Goal: Task Accomplishment & Management: Manage account settings

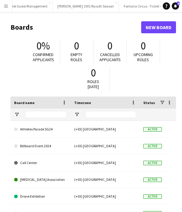
scroll to position [0, 309]
click at [142, 4] on button "PLUMA25 - SEP Close" at bounding box center [158, 6] width 32 height 12
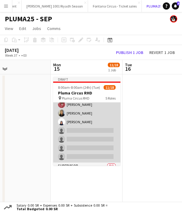
scroll to position [51, 0]
click at [81, 120] on app-card-role "Organizer [DATE] 8:00am-4:00pm (8h) [PERSON_NAME] [PERSON_NAME] [PERSON_NAME] […" at bounding box center [86, 121] width 67 height 81
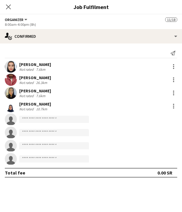
click at [29, 63] on div "[PERSON_NAME]" at bounding box center [35, 64] width 32 height 5
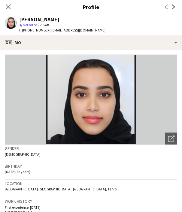
click at [44, 18] on div "[PERSON_NAME]" at bounding box center [39, 19] width 40 height 5
copy div "[PERSON_NAME]"
click at [6, 5] on icon "Close pop-in" at bounding box center [8, 7] width 6 height 6
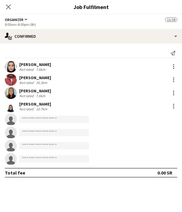
click at [36, 77] on div "[PERSON_NAME]" at bounding box center [35, 77] width 32 height 5
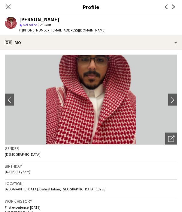
click at [44, 19] on div "[PERSON_NAME]" at bounding box center [39, 19] width 40 height 5
copy div "[PERSON_NAME]"
click at [8, 7] on icon at bounding box center [8, 7] width 6 height 6
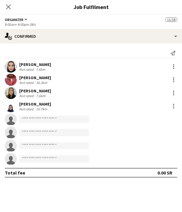
click at [24, 89] on div "[PERSON_NAME]" at bounding box center [35, 90] width 32 height 5
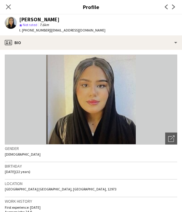
click at [35, 21] on div "[PERSON_NAME]" at bounding box center [39, 19] width 40 height 5
copy div "[PERSON_NAME]"
click at [35, 31] on span "t. [PHONE_NUMBER]" at bounding box center [34, 30] width 31 height 5
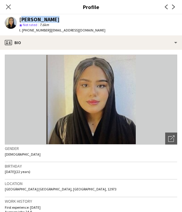
click at [35, 31] on span "t. [PHONE_NUMBER]" at bounding box center [34, 30] width 31 height 5
copy span "966549117184"
click at [9, 6] on icon "Close pop-in" at bounding box center [8, 7] width 6 height 6
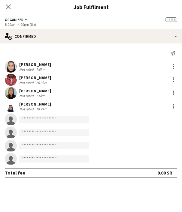
click at [24, 104] on div "[PERSON_NAME]" at bounding box center [35, 104] width 32 height 5
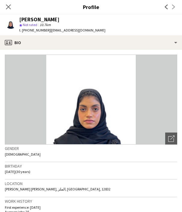
click at [27, 19] on div "[PERSON_NAME]" at bounding box center [39, 19] width 40 height 5
copy div "[PERSON_NAME]"
click at [34, 31] on span "t. [PHONE_NUMBER]" at bounding box center [34, 30] width 31 height 5
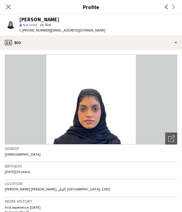
click at [34, 31] on span "t. [PHONE_NUMBER]" at bounding box center [34, 30] width 31 height 5
copy span "966504341811"
click at [8, 6] on icon "Close pop-in" at bounding box center [8, 7] width 6 height 6
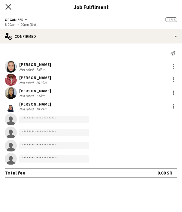
click at [9, 5] on icon "Close pop-in" at bounding box center [8, 7] width 6 height 6
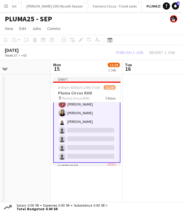
scroll to position [23, 0]
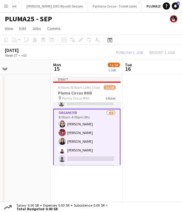
click at [72, 133] on app-card-role "Organizer [DATE] 8:00am-4:00pm (8h) [PERSON_NAME] [PERSON_NAME] [PERSON_NAME] […" at bounding box center [86, 150] width 67 height 83
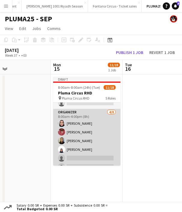
click at [72, 127] on app-card-role "Organizer [DATE] 8:00am-4:00pm (8h) [PERSON_NAME] [PERSON_NAME] [PERSON_NAME] […" at bounding box center [86, 149] width 67 height 81
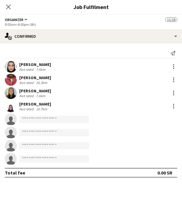
click at [34, 62] on div "[PERSON_NAME]" at bounding box center [35, 64] width 32 height 5
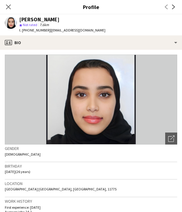
click at [32, 30] on span "t. [PHONE_NUMBER]" at bounding box center [34, 30] width 31 height 5
copy span "966566541940"
click at [9, 6] on icon at bounding box center [8, 7] width 6 height 6
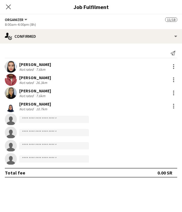
click at [30, 77] on div "[PERSON_NAME]" at bounding box center [35, 77] width 32 height 5
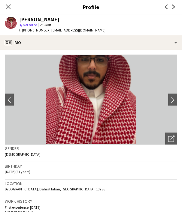
click at [35, 32] on span "t. [PHONE_NUMBER]" at bounding box center [34, 30] width 31 height 5
copy span "966506689733"
click at [8, 5] on icon "Close pop-in" at bounding box center [8, 7] width 6 height 6
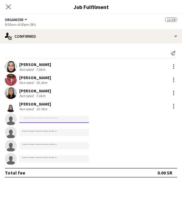
click at [43, 118] on input at bounding box center [54, 119] width 70 height 7
type input "*"
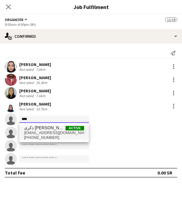
type input "****"
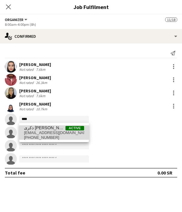
click at [46, 130] on span "ذكرى [PERSON_NAME]" at bounding box center [44, 128] width 41 height 5
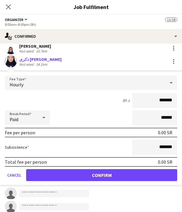
scroll to position [58, 0]
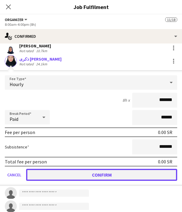
click at [115, 176] on button "Confirm" at bounding box center [101, 175] width 151 height 12
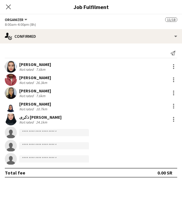
scroll to position [0, 0]
click at [35, 118] on div "ذكرى [PERSON_NAME]" at bounding box center [40, 117] width 42 height 5
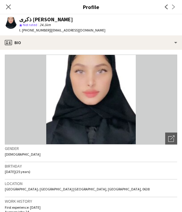
click at [41, 20] on div "ذكرى [PERSON_NAME]" at bounding box center [46, 19] width 54 height 5
copy div "ذكرى [PERSON_NAME]"
click at [87, 88] on img at bounding box center [91, 100] width 172 height 90
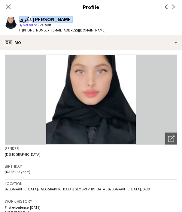
copy div "ذكرى [PERSON_NAME]"
click at [30, 29] on span "t. [PHONE_NUMBER]" at bounding box center [34, 30] width 31 height 5
click at [5, 5] on icon "Close pop-in" at bounding box center [8, 7] width 6 height 6
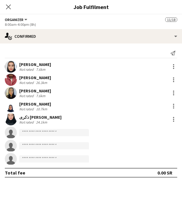
scroll to position [7, 0]
click at [8, 3] on app-icon "Close pop-in" at bounding box center [8, 7] width 9 height 9
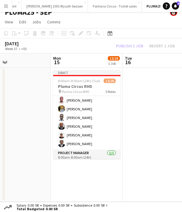
scroll to position [139, 0]
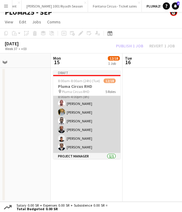
click at [65, 139] on app-card-role "Traffic Control [DATE] 8:00am-4:00pm (8h) [PERSON_NAME] [PERSON_NAME] [PERSON_N…" at bounding box center [86, 121] width 67 height 64
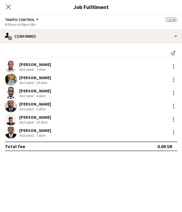
scroll to position [138, 0]
click at [25, 116] on div "[PERSON_NAME]" at bounding box center [35, 117] width 32 height 5
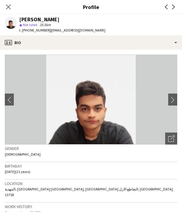
click at [41, 20] on div "[PERSON_NAME]" at bounding box center [39, 19] width 40 height 5
click at [37, 30] on span "t. [PHONE_NUMBER]" at bounding box center [34, 30] width 31 height 5
